Goal: Information Seeking & Learning: Find specific fact

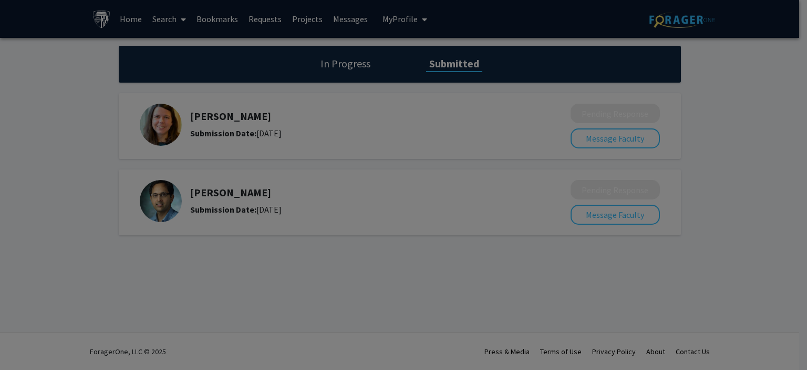
click at [458, 280] on div at bounding box center [403, 185] width 807 height 370
click at [170, 20] on div at bounding box center [403, 185] width 807 height 370
